Goal: Task Accomplishment & Management: Manage account settings

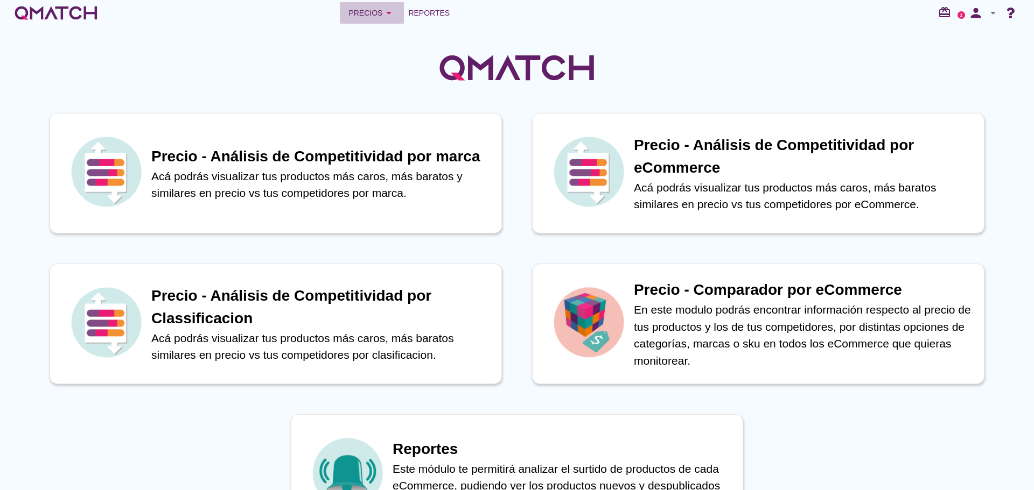
click at [383, 10] on icon "arrow_drop_down" at bounding box center [388, 12] width 13 height 13
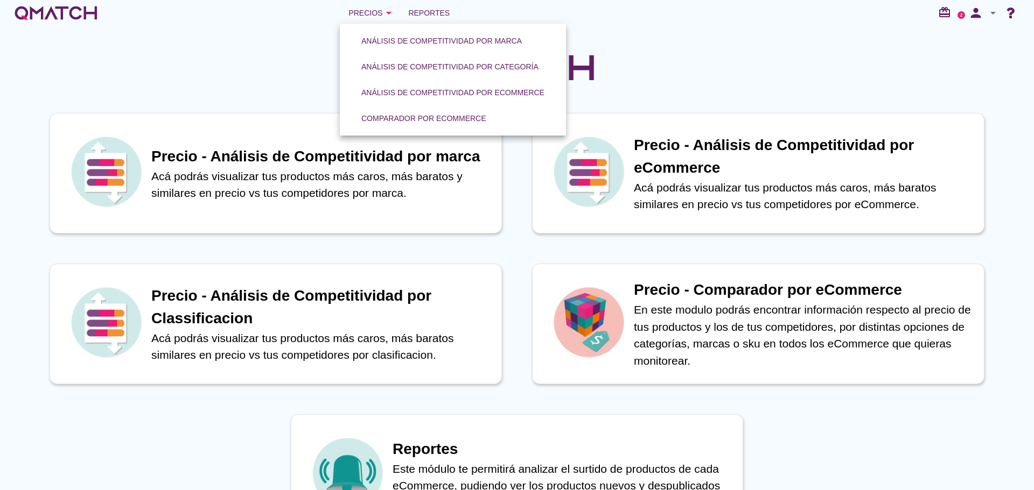
click at [411, 116] on div "Comparador por eCommerce" at bounding box center [423, 118] width 125 height 11
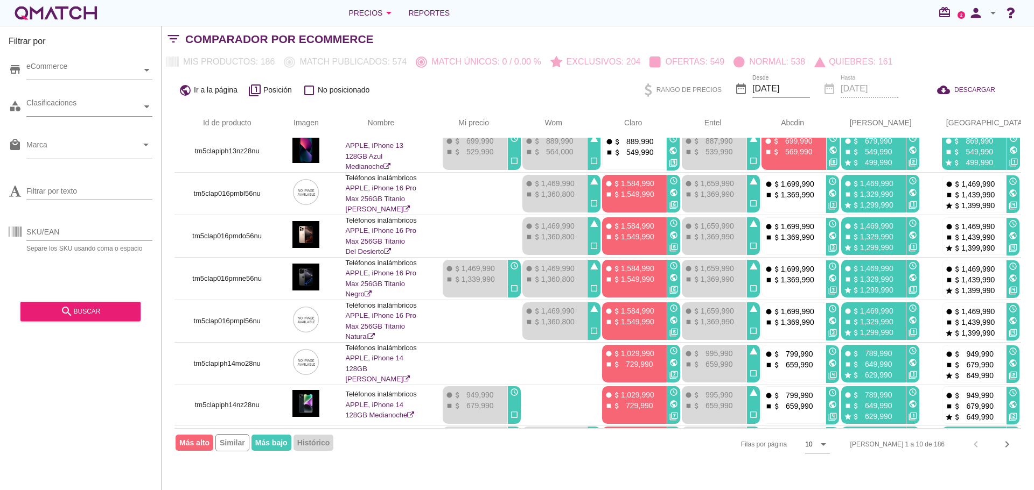
scroll to position [134, 0]
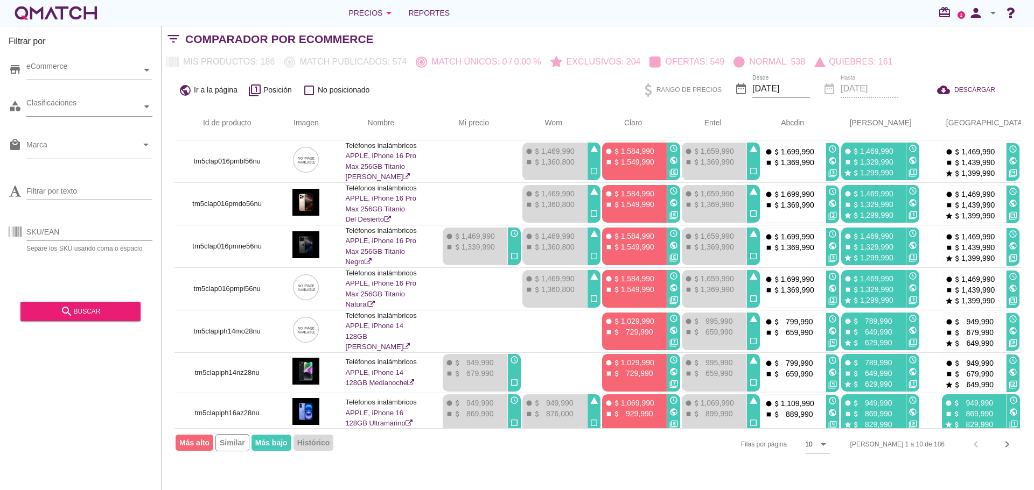
click at [1004, 446] on icon "chevron_right" at bounding box center [1006, 444] width 13 height 13
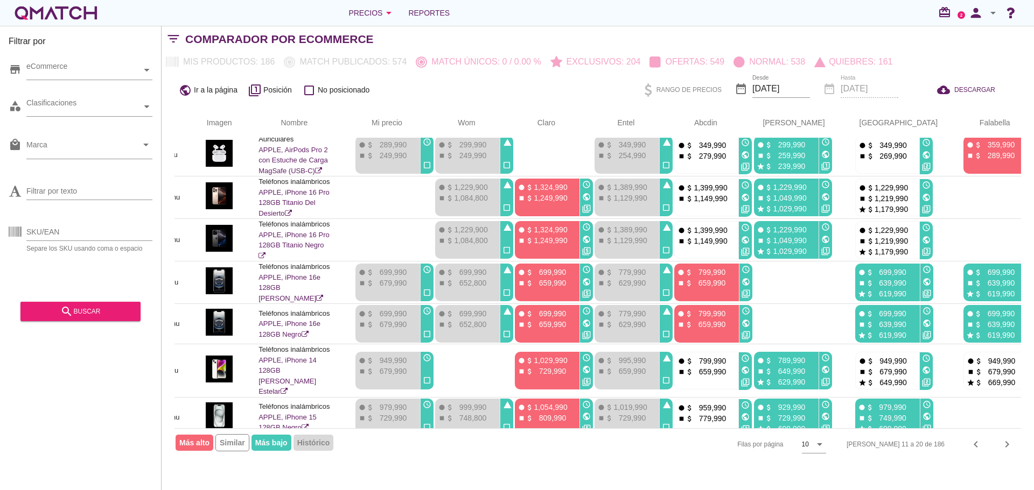
scroll to position [130, 0]
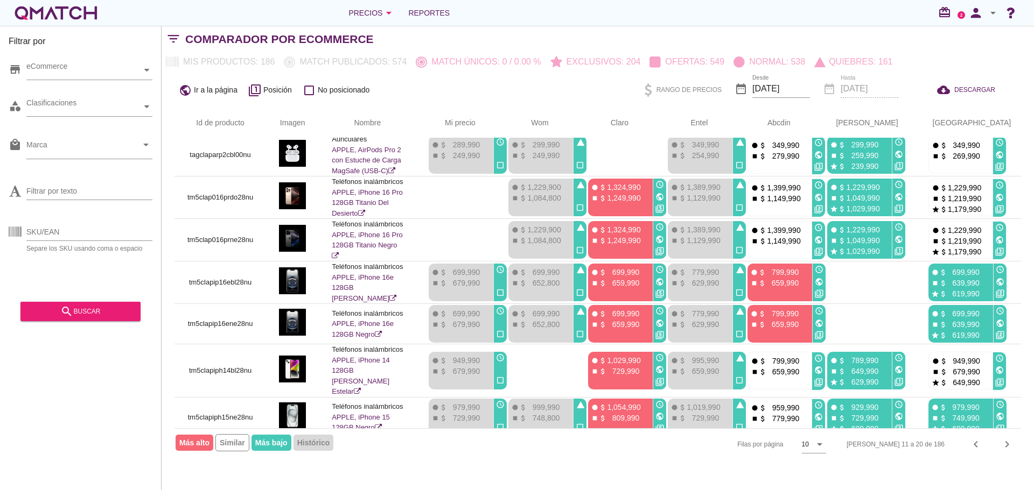
click at [993, 12] on icon "arrow_drop_down" at bounding box center [992, 12] width 13 height 13
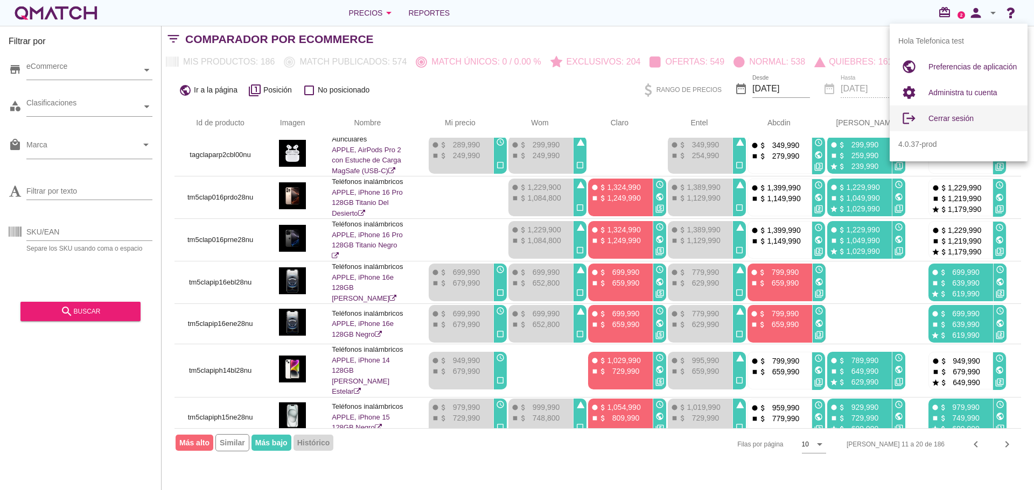
click at [946, 114] on span "Cerrar sesión" at bounding box center [950, 118] width 45 height 9
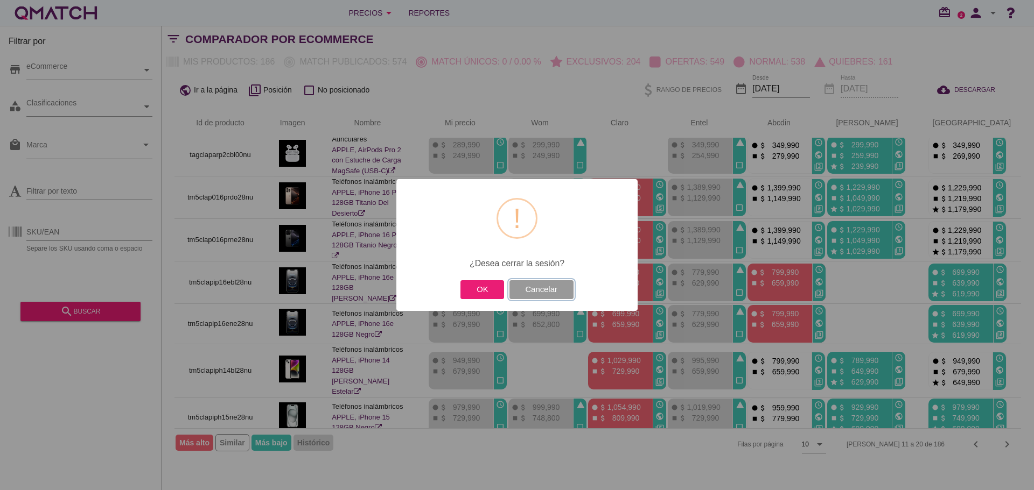
click at [546, 289] on button "Cancelar" at bounding box center [541, 289] width 64 height 19
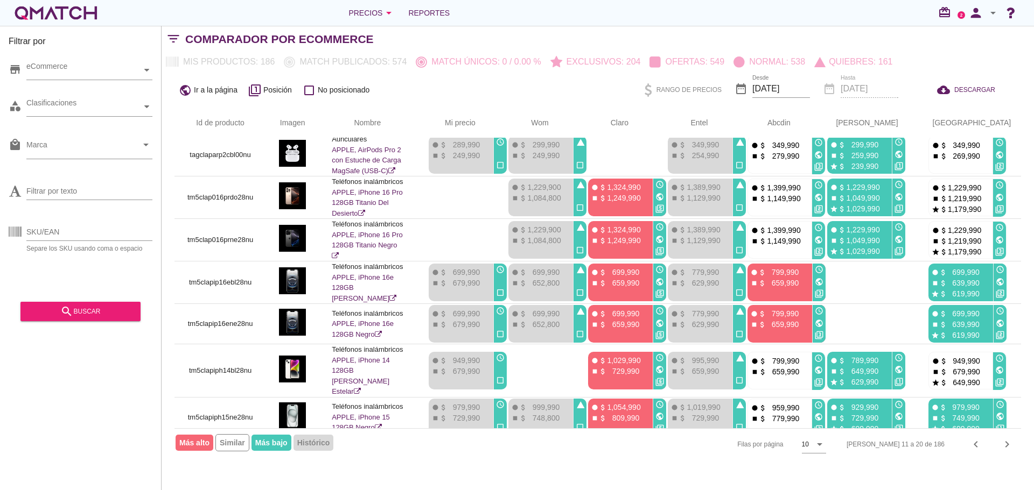
click at [996, 12] on icon "arrow_drop_down" at bounding box center [992, 12] width 13 height 13
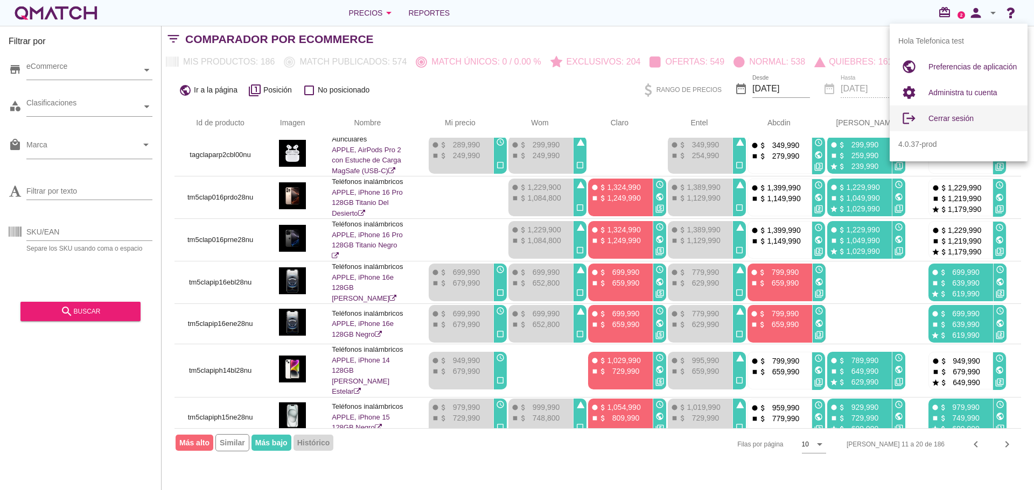
click at [956, 120] on span "Cerrar sesión" at bounding box center [950, 118] width 45 height 9
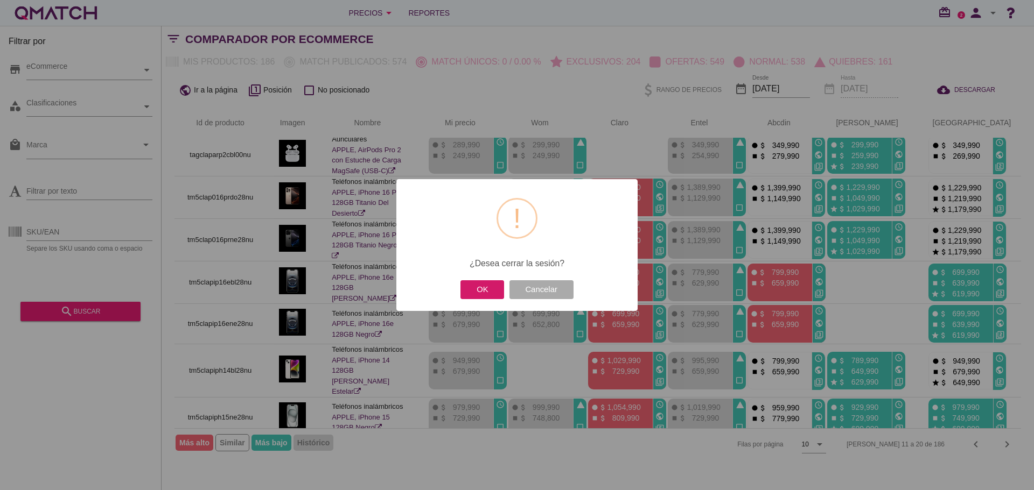
click at [477, 283] on button "OK" at bounding box center [482, 289] width 44 height 19
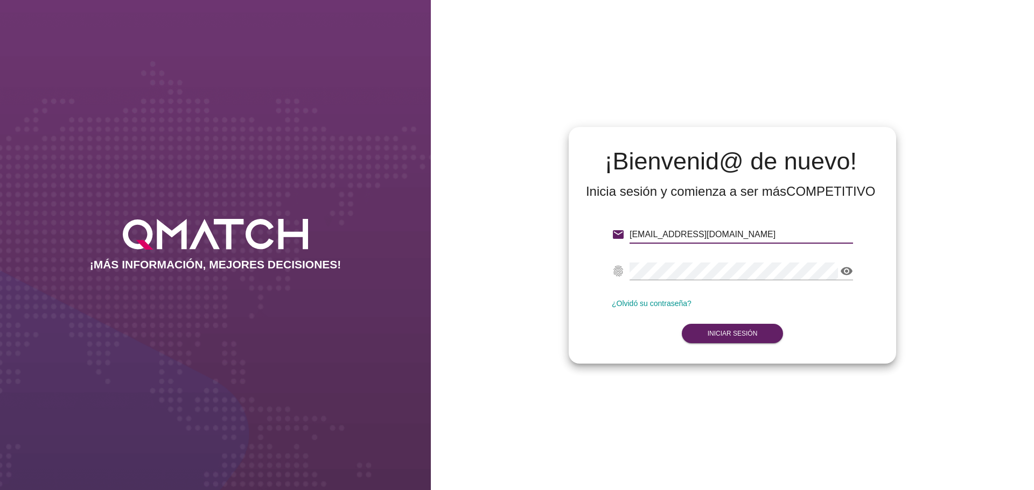
drag, startPoint x: 728, startPoint y: 232, endPoint x: 668, endPoint y: 241, distance: 60.9
click at [668, 241] on input "[EMAIL_ADDRESS][DOMAIN_NAME]" at bounding box center [740, 234] width 223 height 17
type input "[EMAIL_ADDRESS][DOMAIN_NAME]"
